Goal: Navigation & Orientation: Find specific page/section

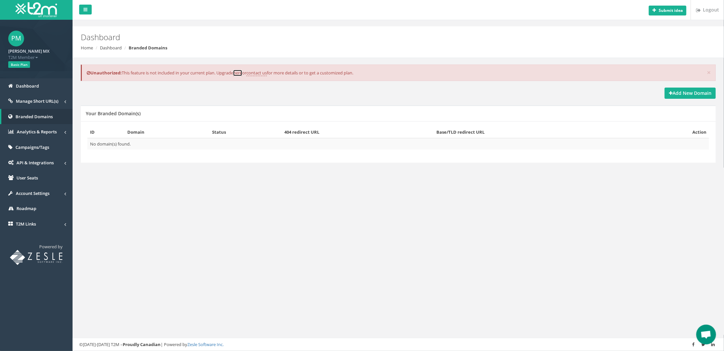
click at [242, 73] on link "here" at bounding box center [237, 73] width 9 height 6
click at [45, 132] on span "Analytics & Reports" at bounding box center [37, 132] width 40 height 6
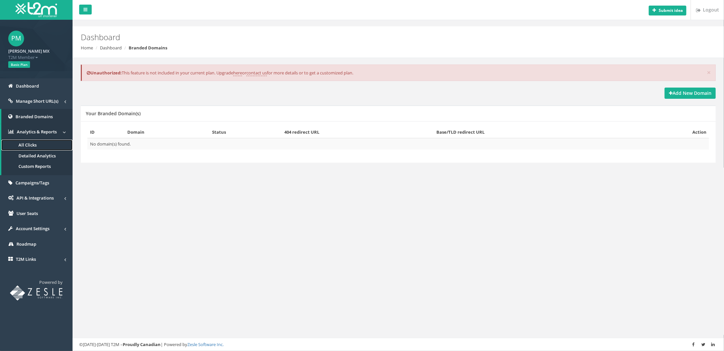
click at [42, 142] on link "All Clicks" at bounding box center [36, 145] width 71 height 11
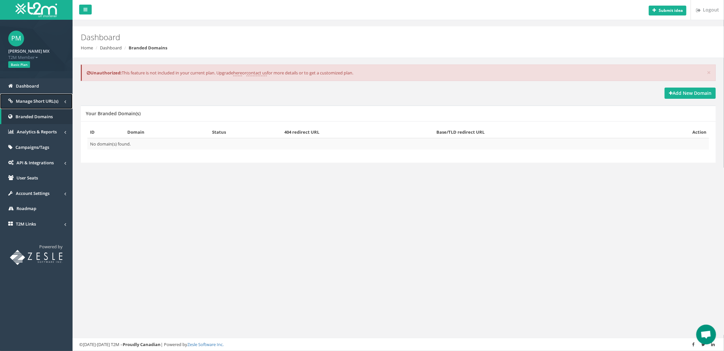
click at [48, 102] on span "Manage Short URL(s)" at bounding box center [37, 101] width 43 height 6
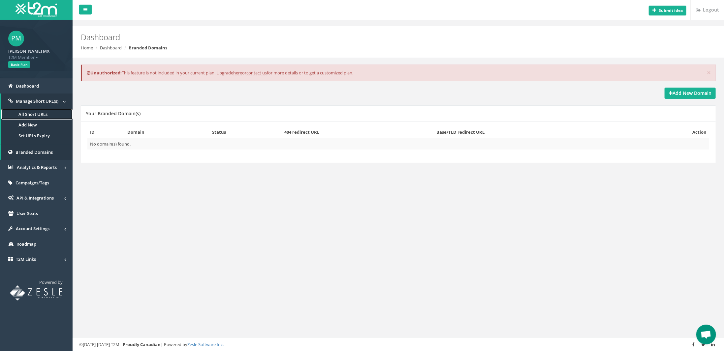
click at [49, 111] on link "All Short URLs" at bounding box center [36, 114] width 71 height 11
